Goal: Information Seeking & Learning: Learn about a topic

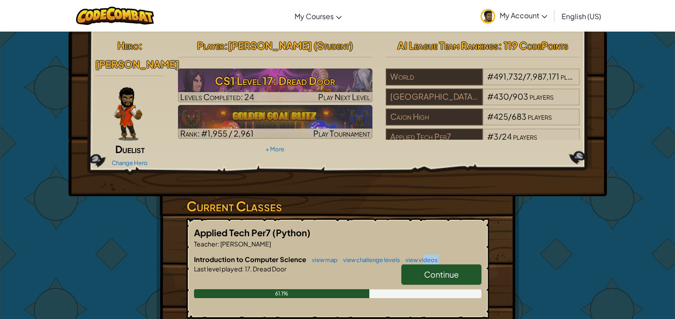
drag, startPoint x: 422, startPoint y: 262, endPoint x: 416, endPoint y: 282, distance: 20.4
click at [416, 282] on div "Introduction to Computer Science view map view challenge levels view videos Con…" at bounding box center [337, 282] width 287 height 57
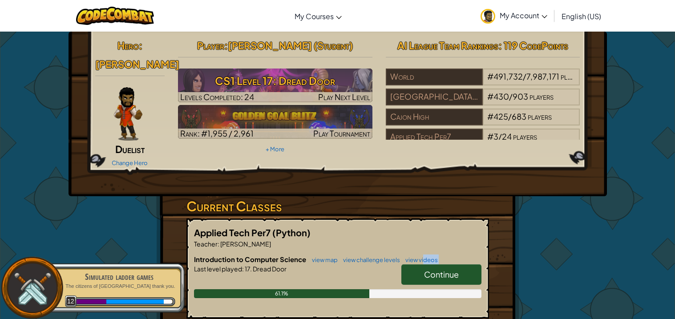
click at [426, 278] on span "Continue" at bounding box center [441, 274] width 35 height 10
